Goal: Task Accomplishment & Management: Use online tool/utility

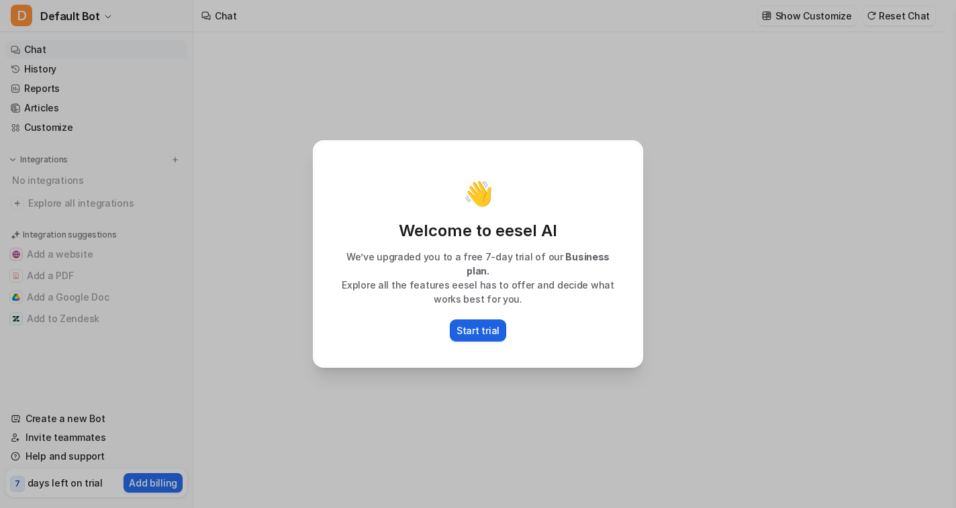
click at [490, 329] on p "Start trial" at bounding box center [478, 331] width 43 height 14
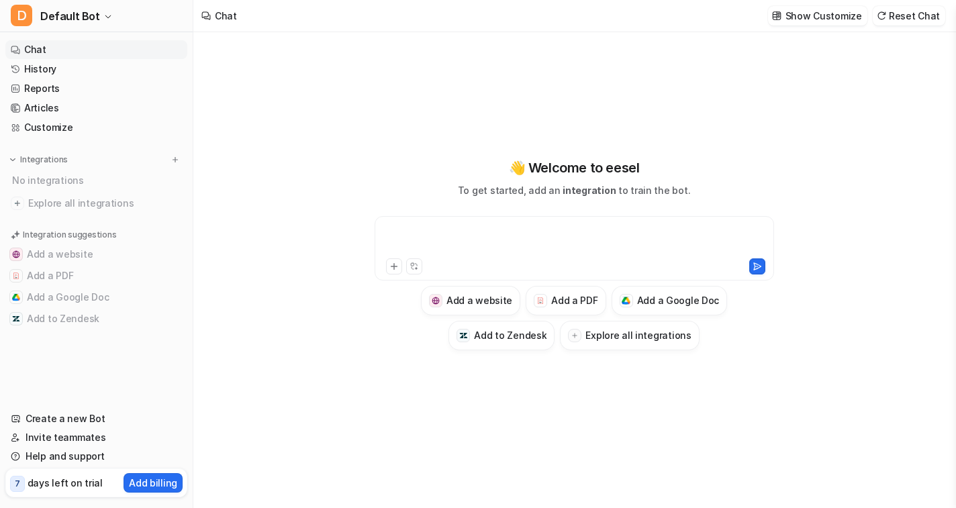
click at [453, 236] on div at bounding box center [574, 240] width 393 height 31
paste div
click at [471, 234] on div "**********" at bounding box center [574, 240] width 393 height 31
paste div
click at [756, 268] on icon at bounding box center [757, 266] width 9 height 9
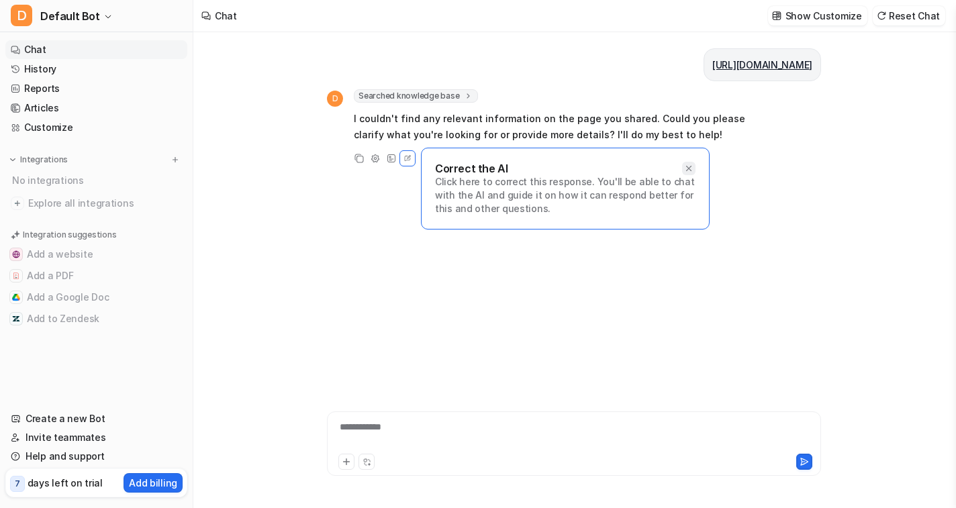
click at [687, 168] on icon at bounding box center [688, 168] width 9 height 9
